Goal: Task Accomplishment & Management: Manage account settings

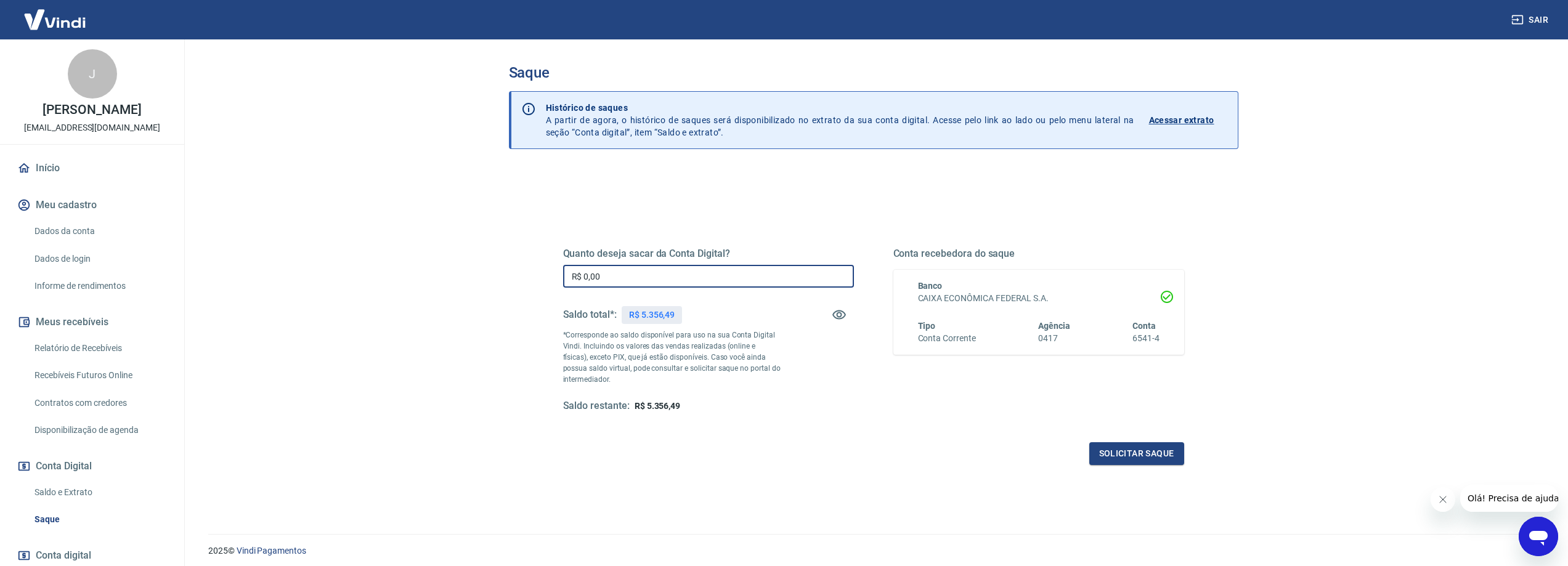
drag, startPoint x: 640, startPoint y: 276, endPoint x: 511, endPoint y: 277, distance: 129.0
click at [511, 277] on div "Quanto deseja sacar da Conta Digital? R$ 0,00 ​ Saldo total*: R$ 5.356,49 *Corr…" at bounding box center [874, 389] width 729 height 440
drag, startPoint x: 548, startPoint y: 276, endPoint x: 436, endPoint y: 276, distance: 112.0
click at [436, 276] on main "Saque Histórico de saques A partir de agora, o histórico de saques será disponi…" at bounding box center [873, 302] width 1389 height 527
type input "R$ 5.300,00"
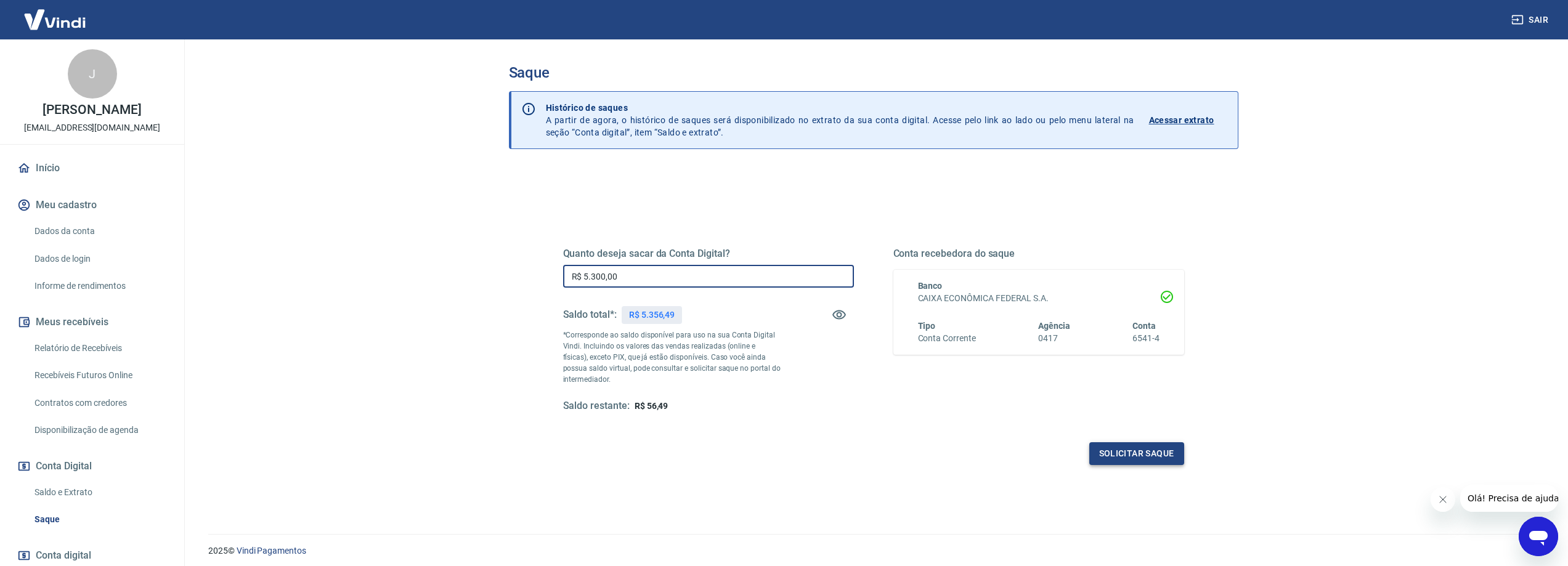
click at [1136, 462] on button "Solicitar saque" at bounding box center [1137, 454] width 95 height 23
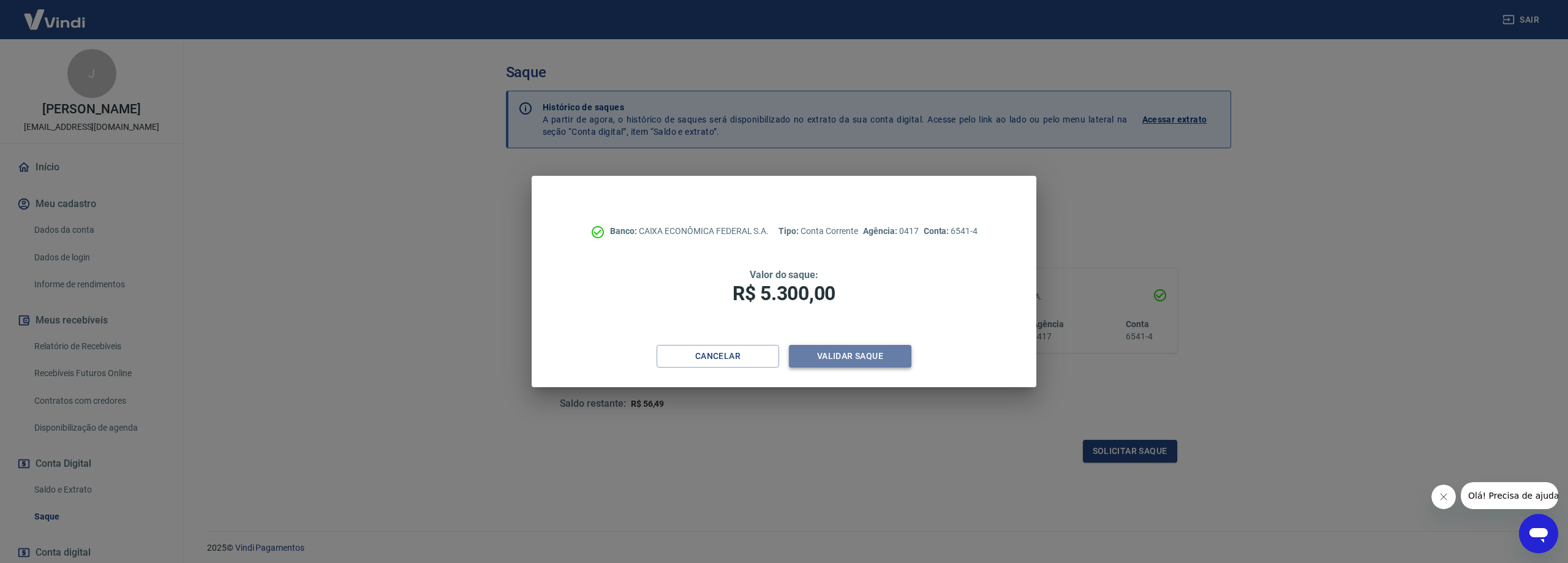
click at [832, 358] on button "Validar saque" at bounding box center [850, 356] width 122 height 23
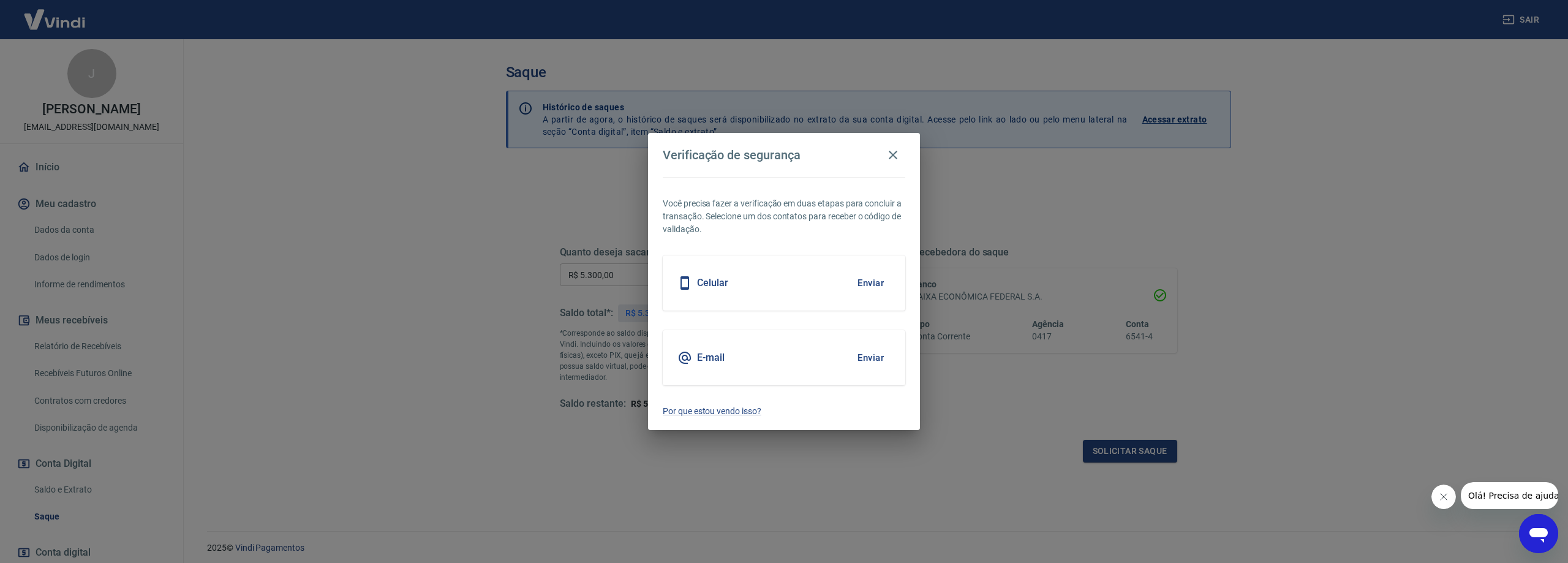
click at [865, 352] on button "Enviar" at bounding box center [871, 357] width 40 height 26
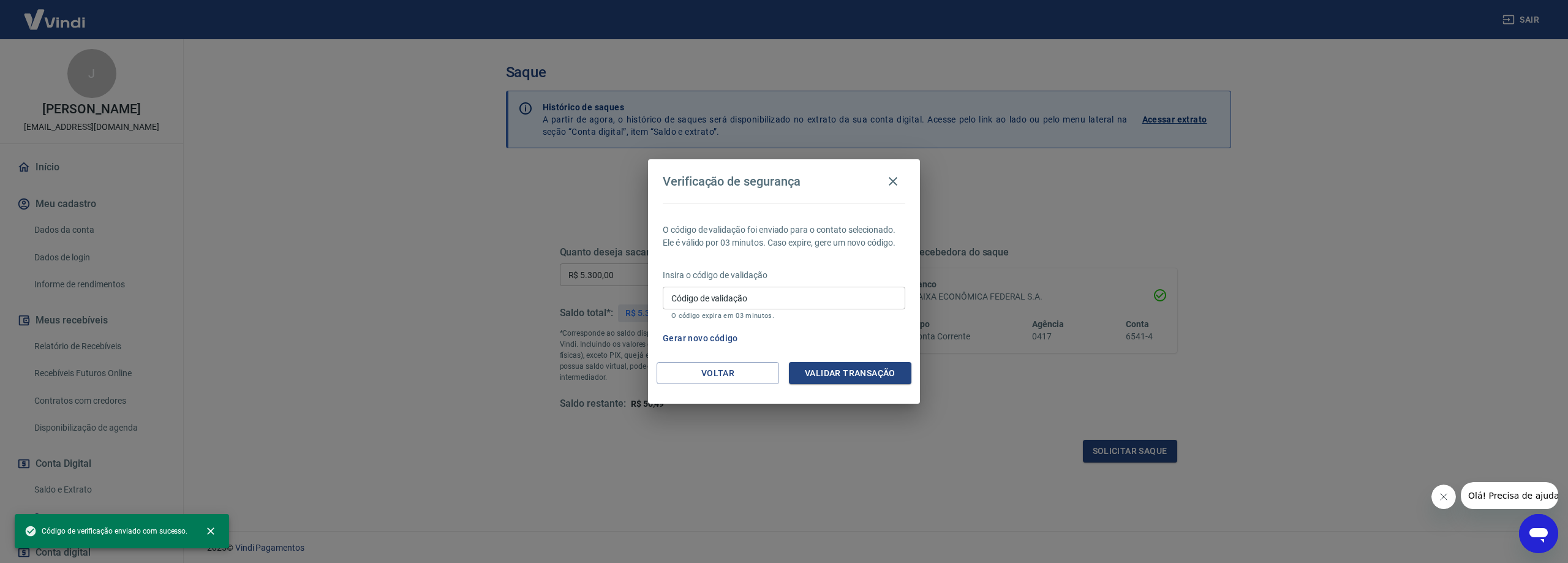
click at [756, 299] on input "Código de validação" at bounding box center [784, 298] width 243 height 23
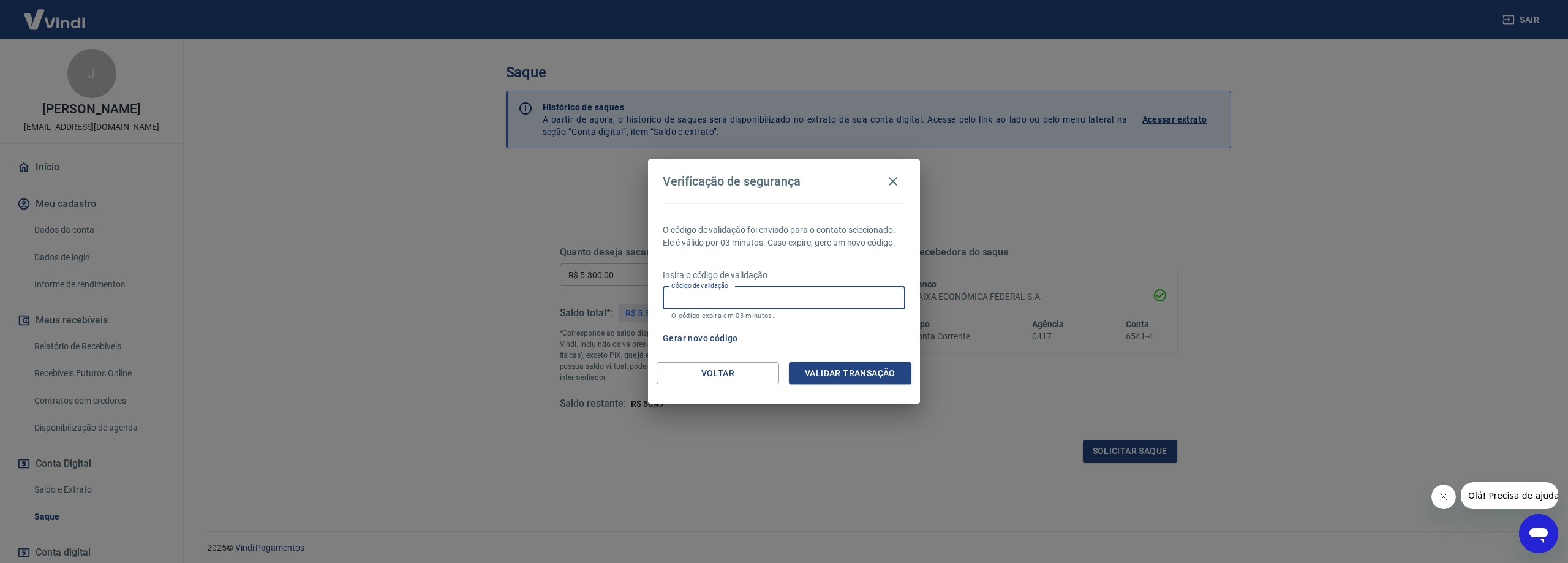
paste input "929126"
type input "929126"
click at [808, 369] on button "Validar transação" at bounding box center [850, 373] width 122 height 23
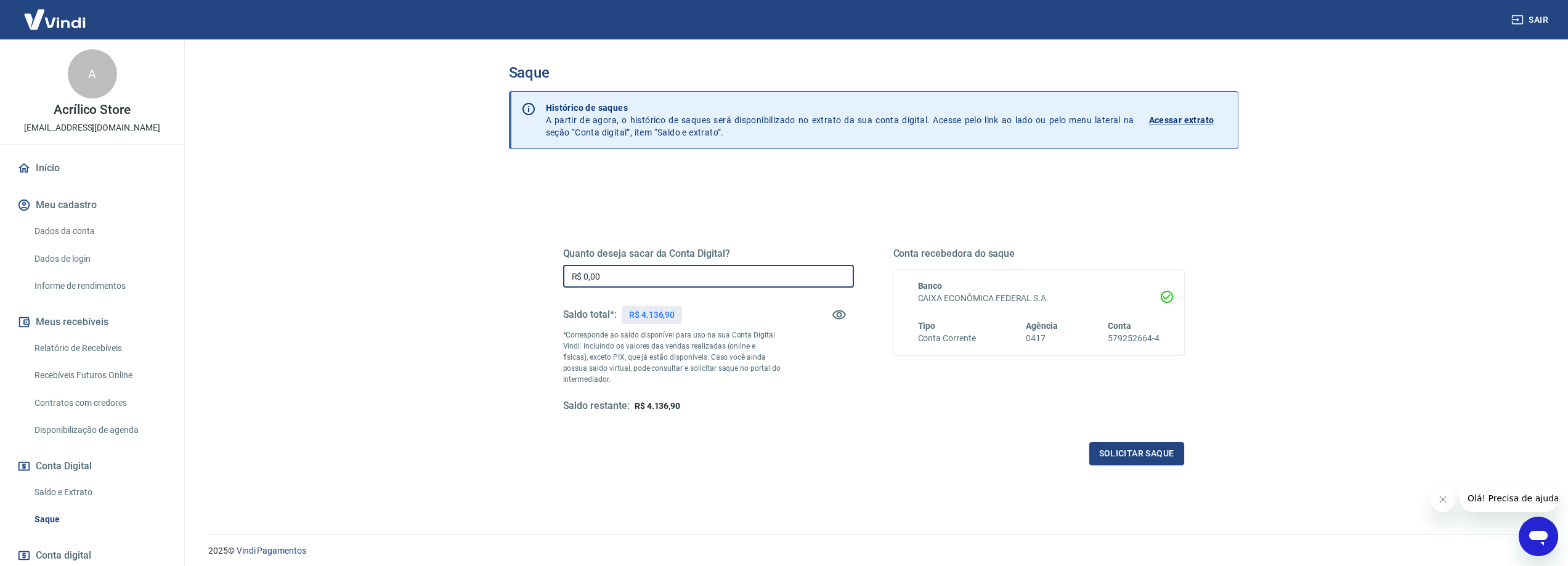
drag, startPoint x: 614, startPoint y: 281, endPoint x: 558, endPoint y: 283, distance: 56.0
click at [559, 283] on div "Quanto deseja sacar da Conta Digital? R$ 0,00 ​ Saldo total*: R$ 4.136,90 *Corr…" at bounding box center [874, 337] width 650 height 286
drag, startPoint x: 648, startPoint y: 276, endPoint x: 524, endPoint y: 277, distance: 124.0
click at [524, 277] on div "Quanto deseja sacar da Conta Digital? R$ 4.100,00 ​ Saldo total*: R$ 4.136,90 *…" at bounding box center [874, 389] width 729 height 440
type input "R$ 4.100,00"
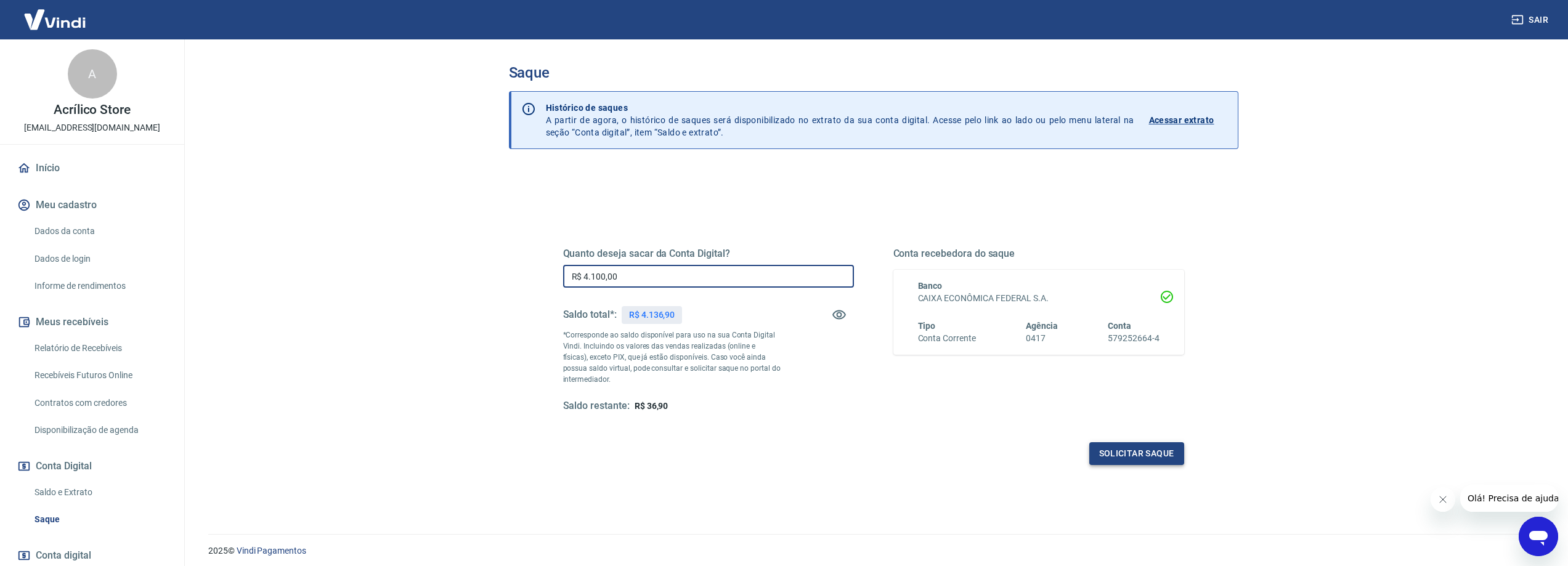
click at [1150, 455] on button "Solicitar saque" at bounding box center [1137, 454] width 95 height 23
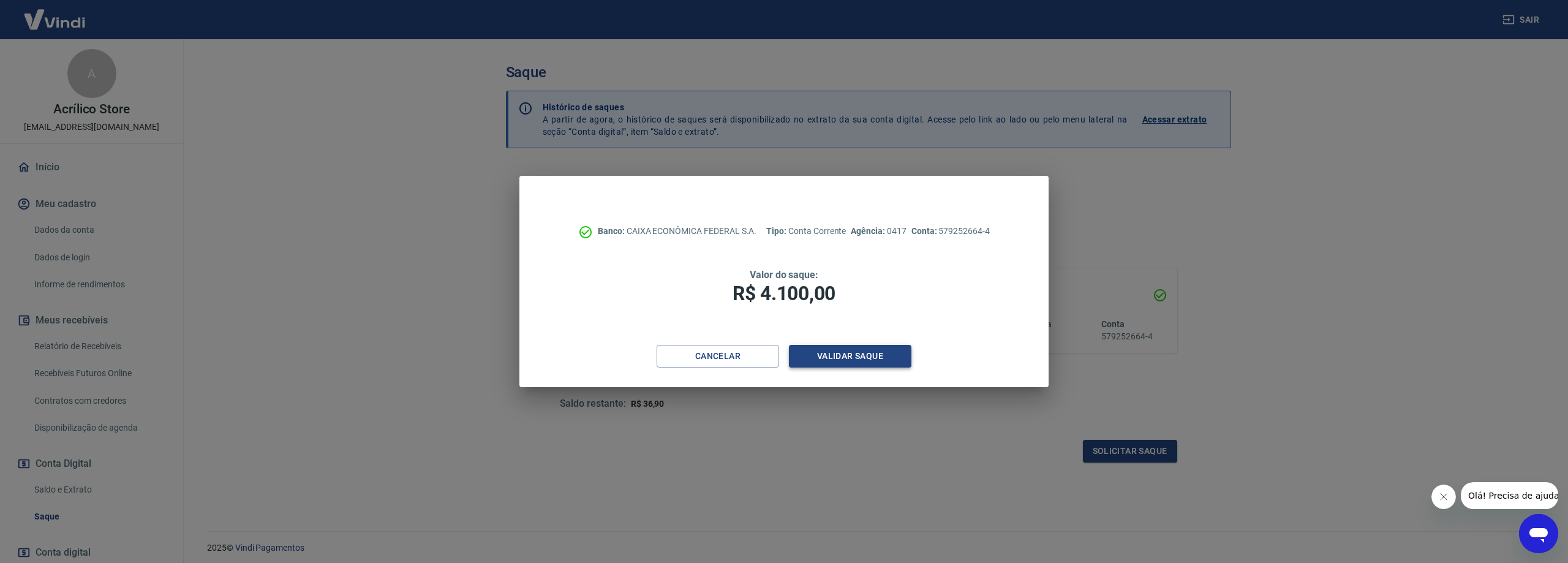
click at [870, 357] on button "Validar saque" at bounding box center [850, 356] width 122 height 23
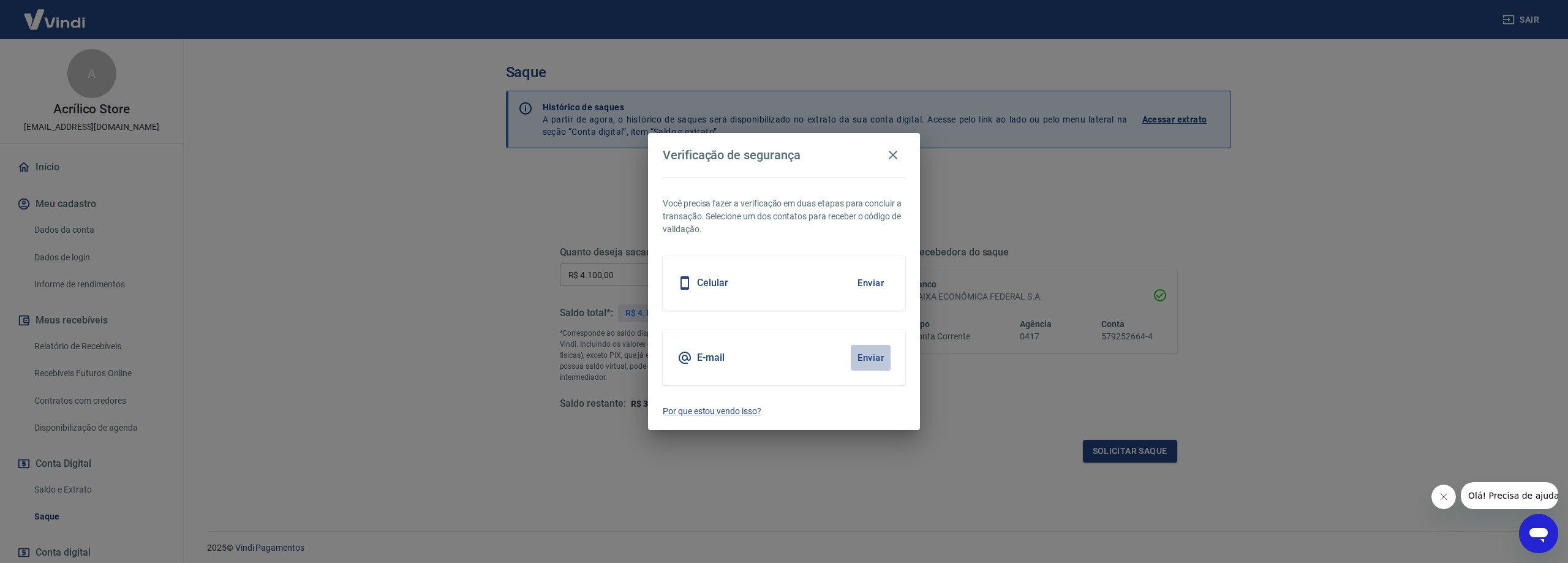
click at [869, 357] on button "Enviar" at bounding box center [871, 357] width 40 height 26
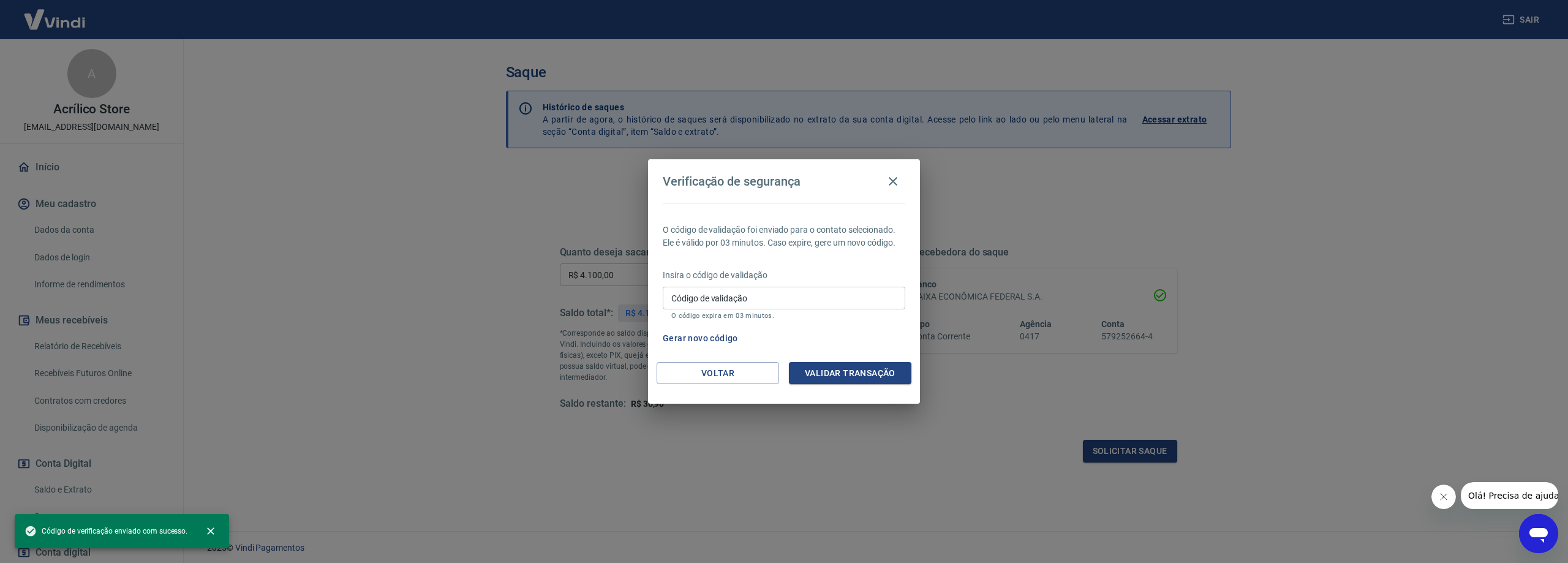
click at [717, 341] on button "Gerar novo código" at bounding box center [701, 339] width 85 height 23
click at [717, 300] on input "Código de validação" at bounding box center [784, 298] width 243 height 23
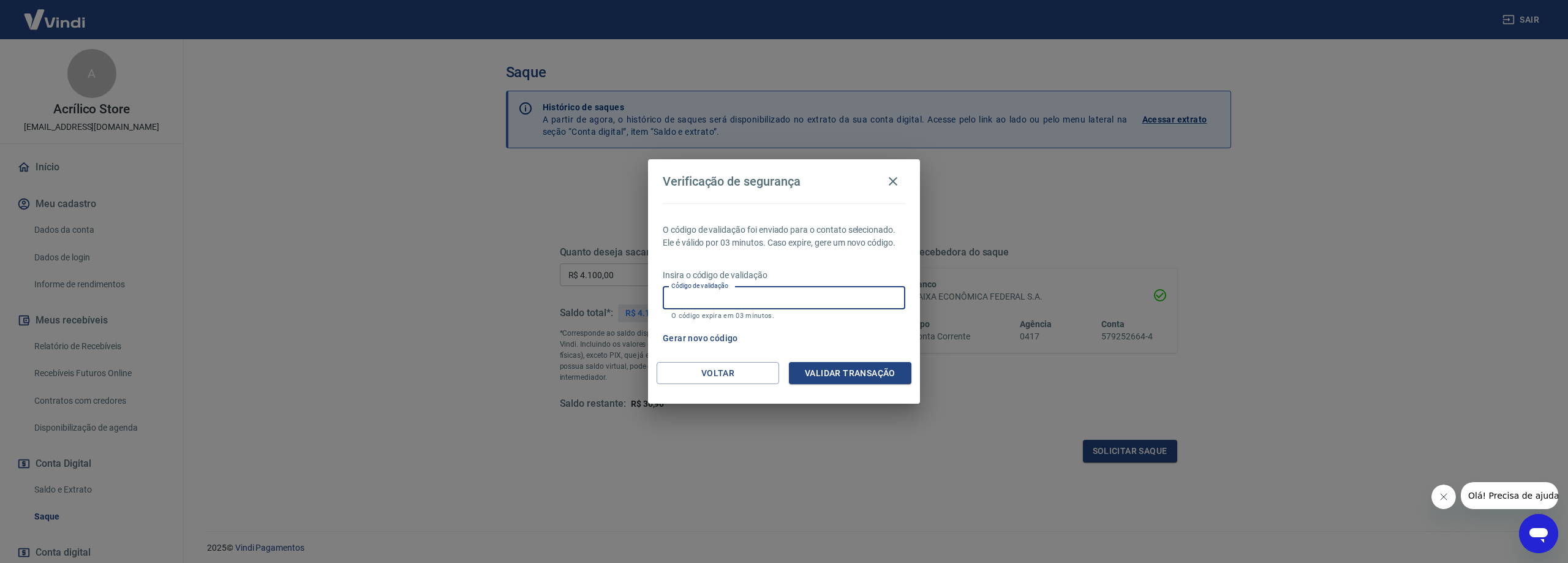
paste input "426294"
type input "426294"
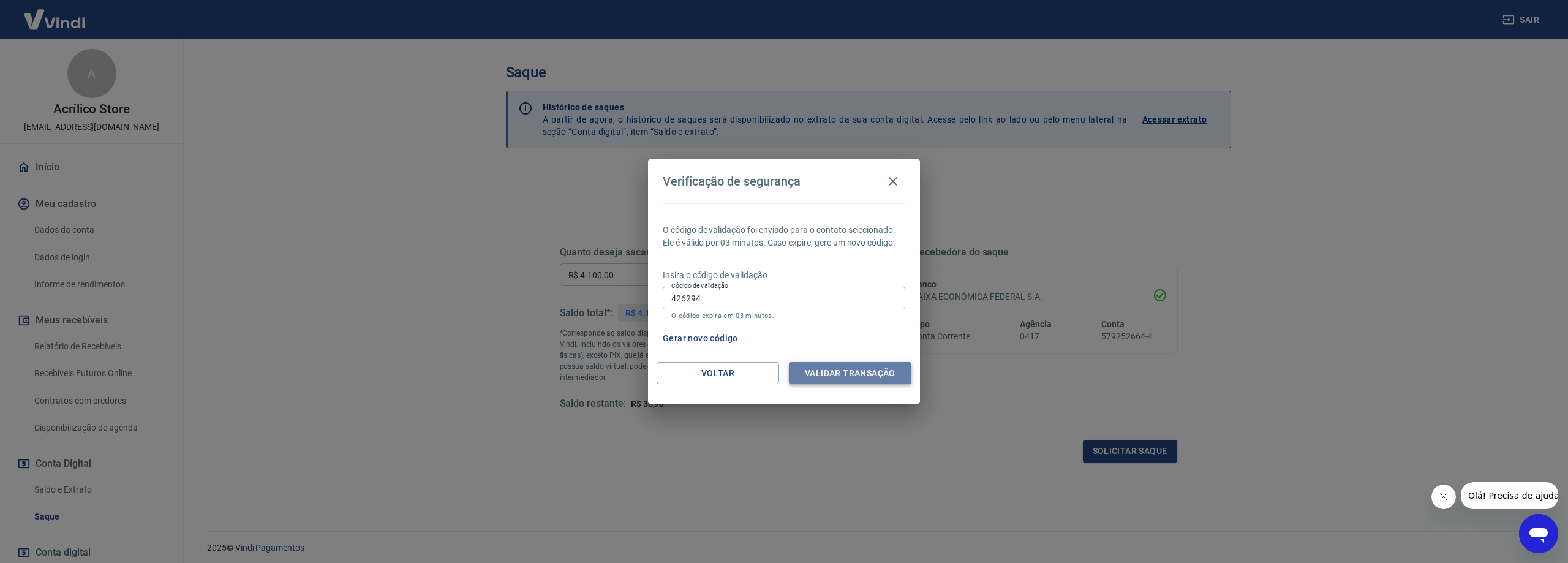
click at [816, 375] on button "Validar transação" at bounding box center [850, 373] width 122 height 23
